Goal: Task Accomplishment & Management: Use online tool/utility

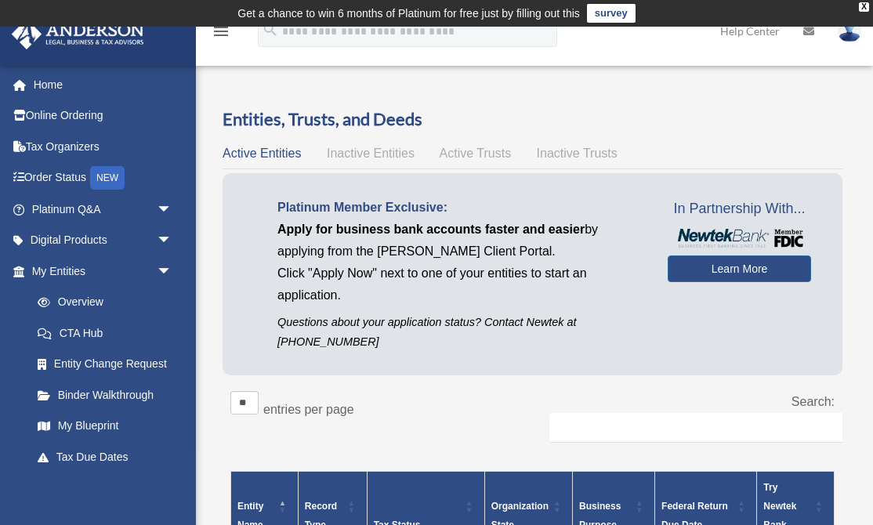
scroll to position [225, 0]
click at [860, 10] on div "X" at bounding box center [864, 6] width 10 height 9
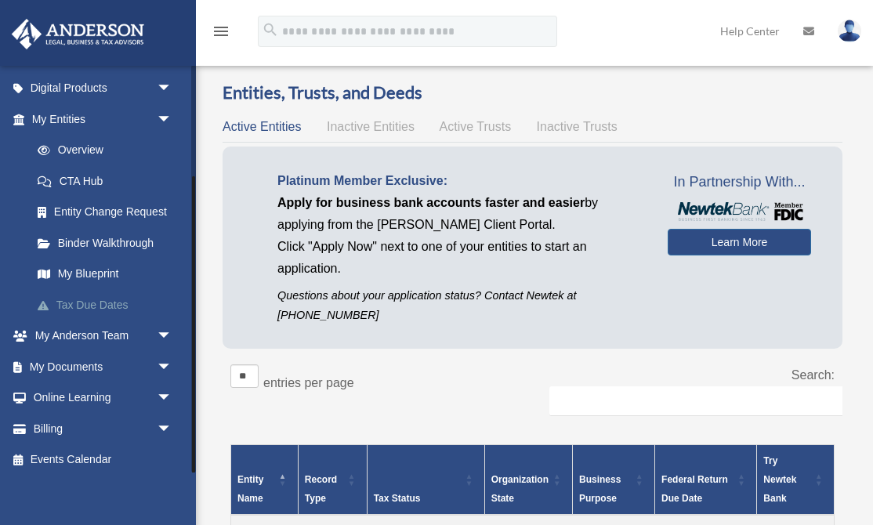
scroll to position [151, 0]
click at [165, 359] on span "arrow_drop_down" at bounding box center [172, 368] width 31 height 32
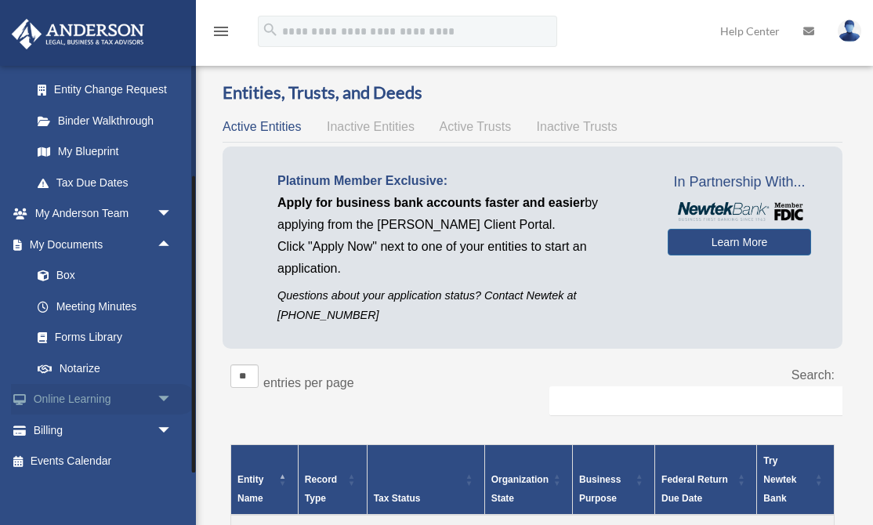
scroll to position [274, 0]
click at [66, 273] on link "Box" at bounding box center [109, 276] width 174 height 31
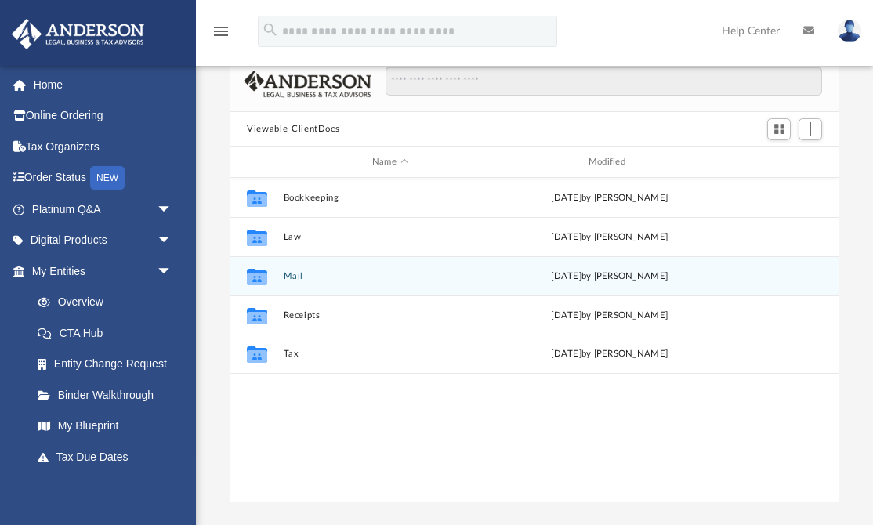
scroll to position [107, 0]
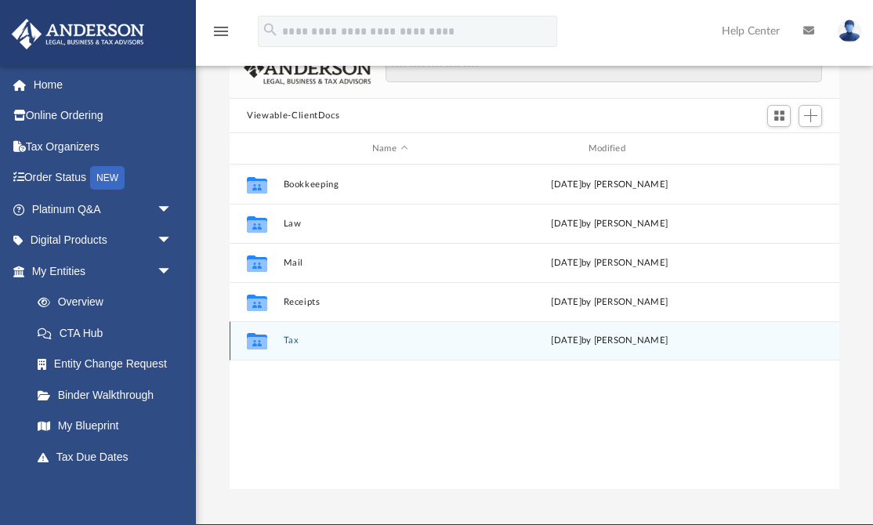
click at [266, 339] on icon "grid" at bounding box center [257, 343] width 20 height 13
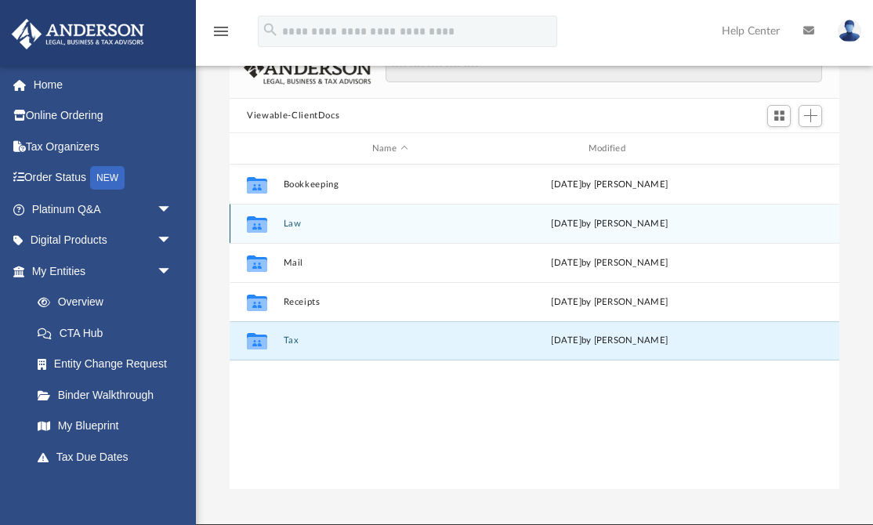
click at [263, 226] on icon "grid" at bounding box center [257, 226] width 20 height 13
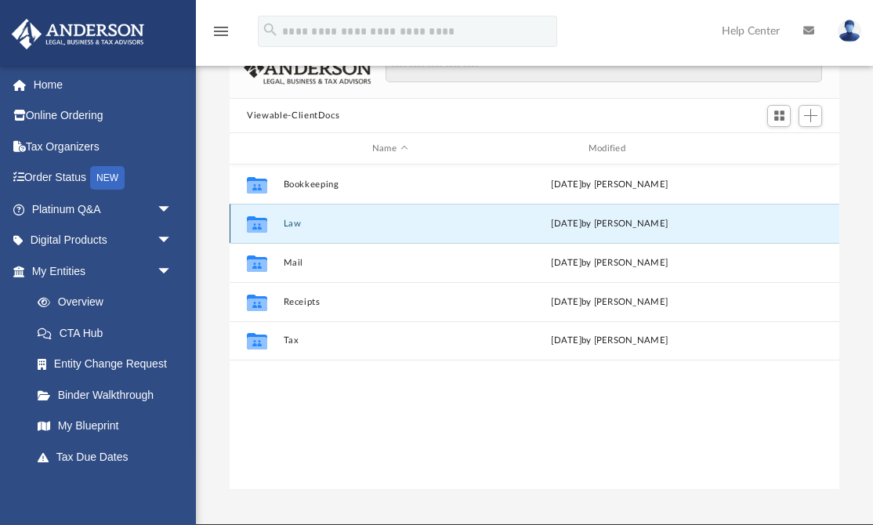
click at [263, 226] on icon "grid" at bounding box center [257, 226] width 20 height 13
click at [538, 224] on div "[DATE] by [PERSON_NAME]" at bounding box center [609, 224] width 213 height 14
click at [294, 222] on button "Law" at bounding box center [390, 224] width 213 height 10
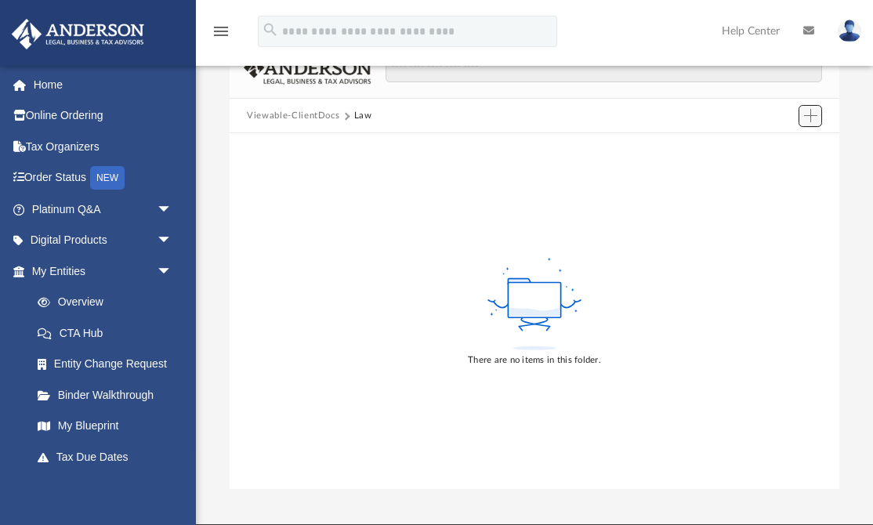
click at [810, 118] on span "Add" at bounding box center [810, 115] width 13 height 13
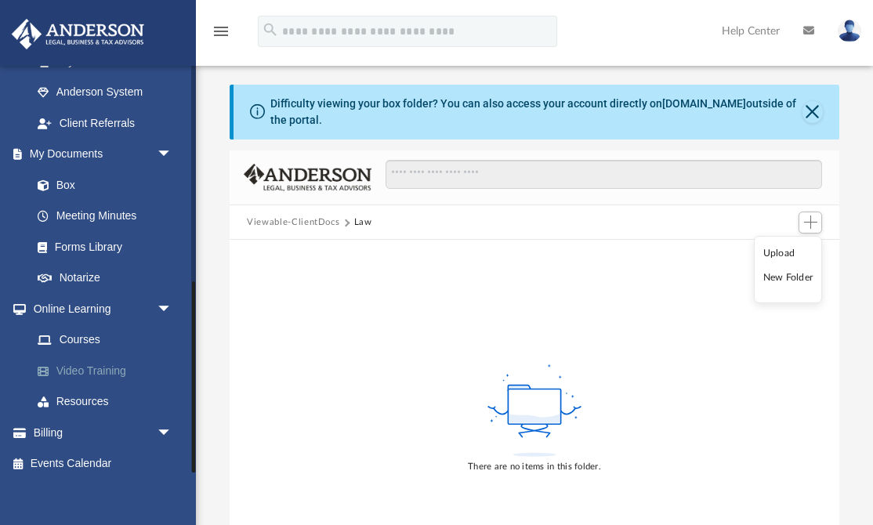
scroll to position [457, 0]
